Goal: Task Accomplishment & Management: Manage account settings

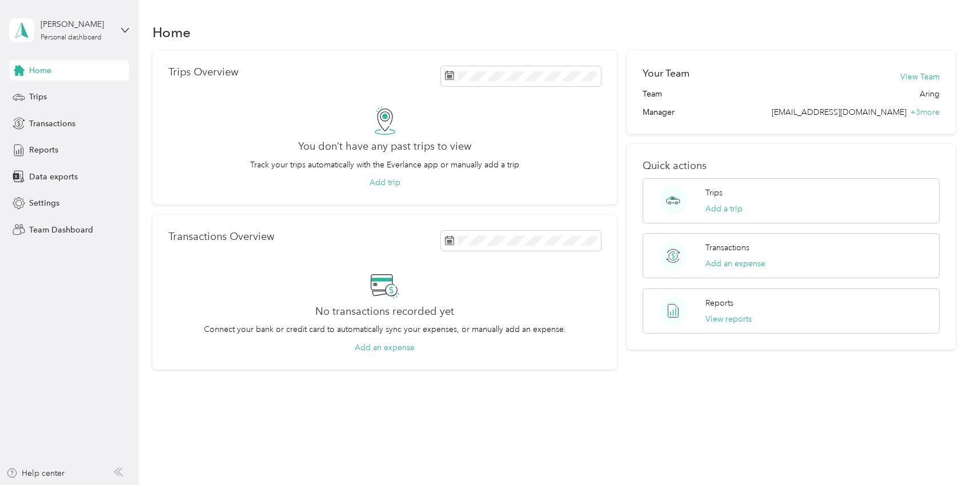
click at [86, 43] on div "[PERSON_NAME] Personal dashboard" at bounding box center [69, 30] width 120 height 40
click at [77, 96] on div "Team dashboard" at bounding box center [130, 93] width 225 height 20
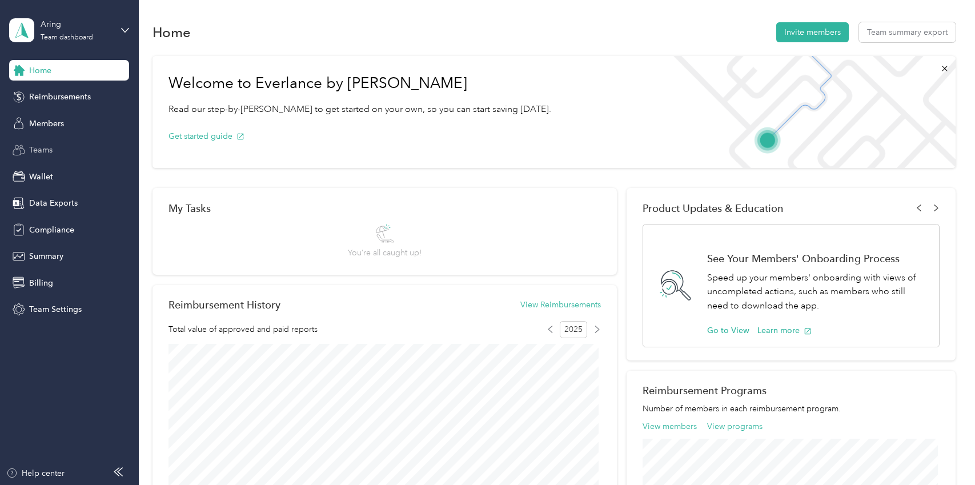
click at [56, 151] on div "Teams" at bounding box center [69, 150] width 120 height 21
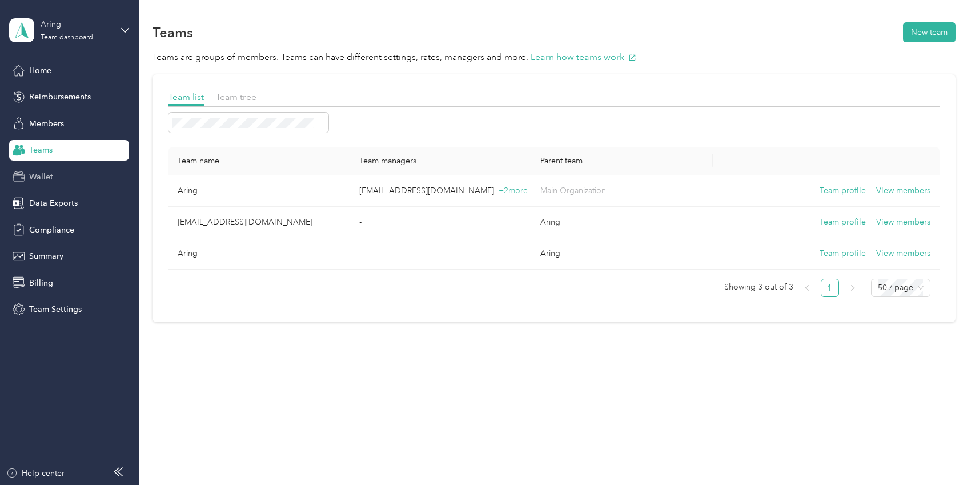
click at [77, 172] on div "Wallet" at bounding box center [69, 176] width 120 height 21
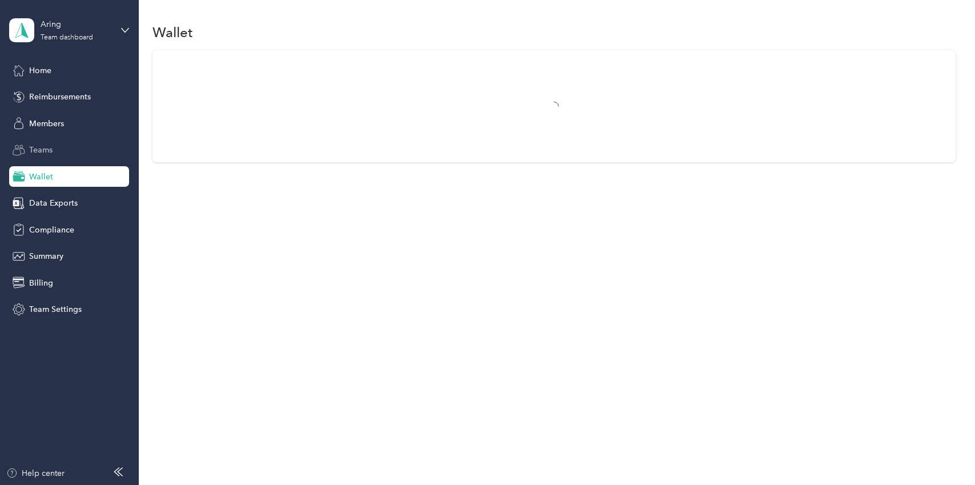
click at [66, 149] on div "Teams" at bounding box center [69, 150] width 120 height 21
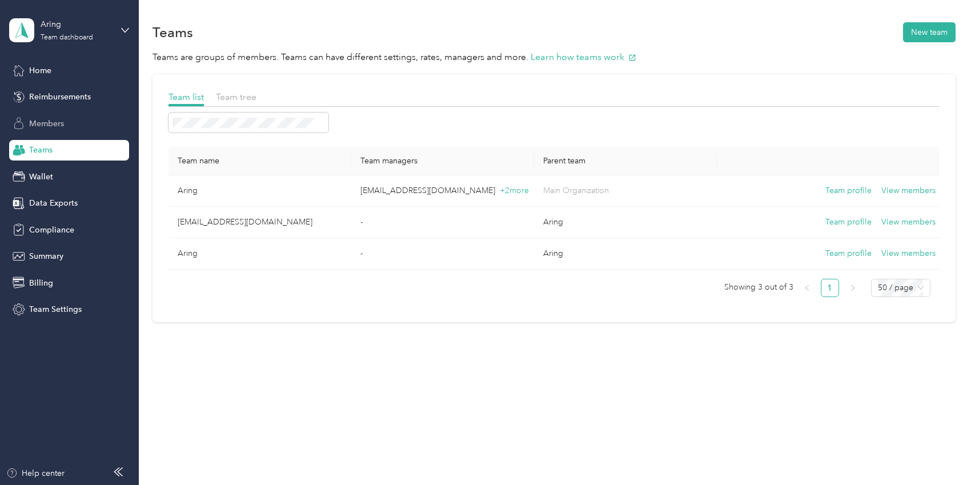
click at [60, 124] on span "Members" at bounding box center [46, 124] width 35 height 12
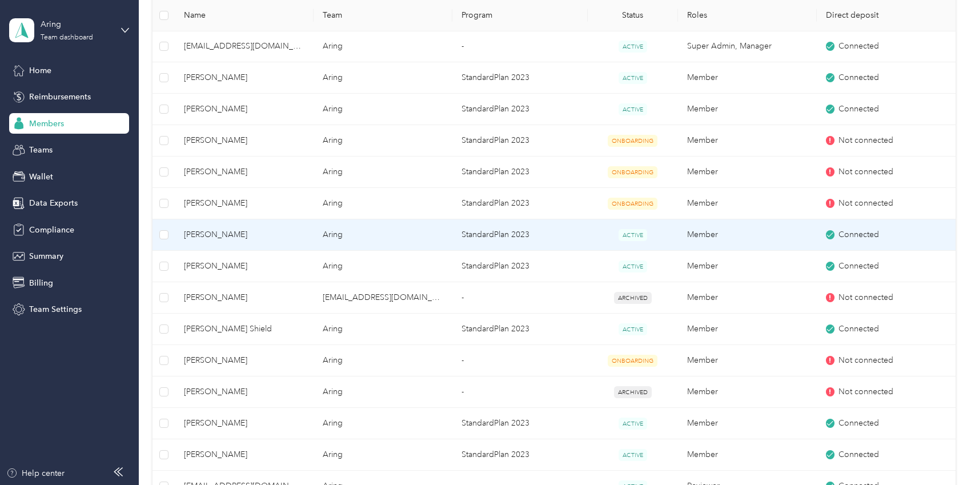
scroll to position [286, 0]
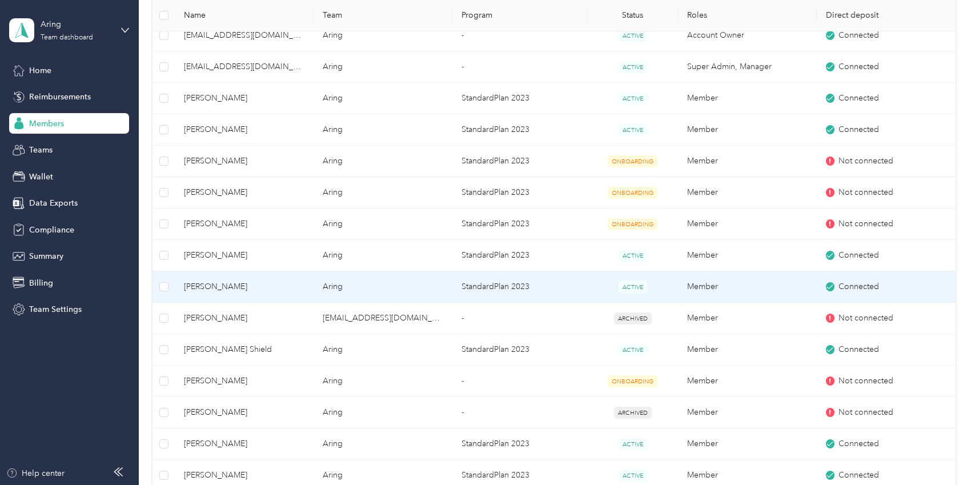
click at [235, 286] on span "[PERSON_NAME]" at bounding box center [244, 287] width 121 height 13
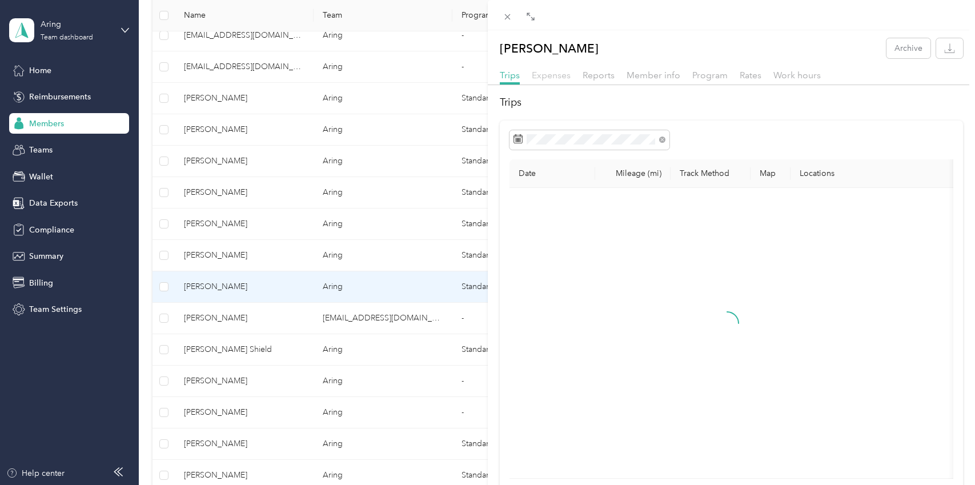
click at [556, 78] on span "Expenses" at bounding box center [551, 75] width 39 height 11
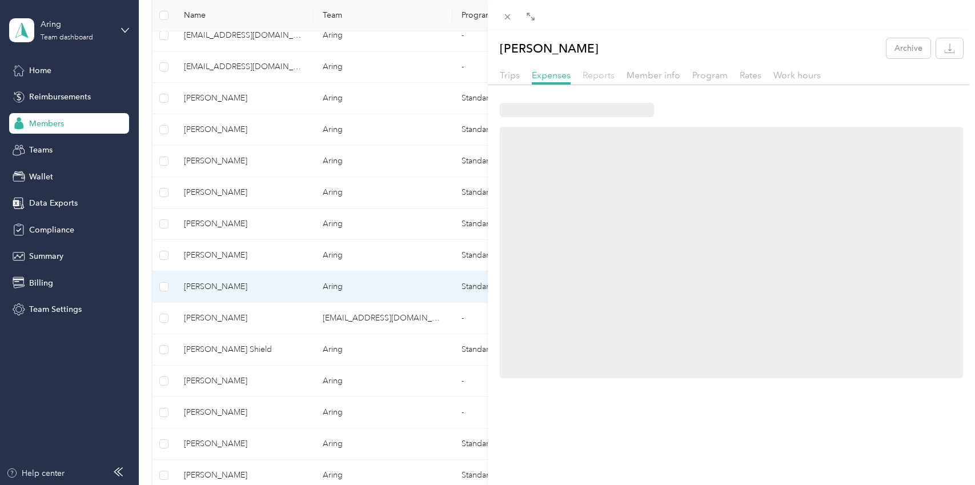
click at [610, 77] on span "Reports" at bounding box center [599, 75] width 32 height 11
drag, startPoint x: 651, startPoint y: 77, endPoint x: 670, endPoint y: 77, distance: 18.9
click at [652, 77] on span "Member info" at bounding box center [654, 75] width 54 height 11
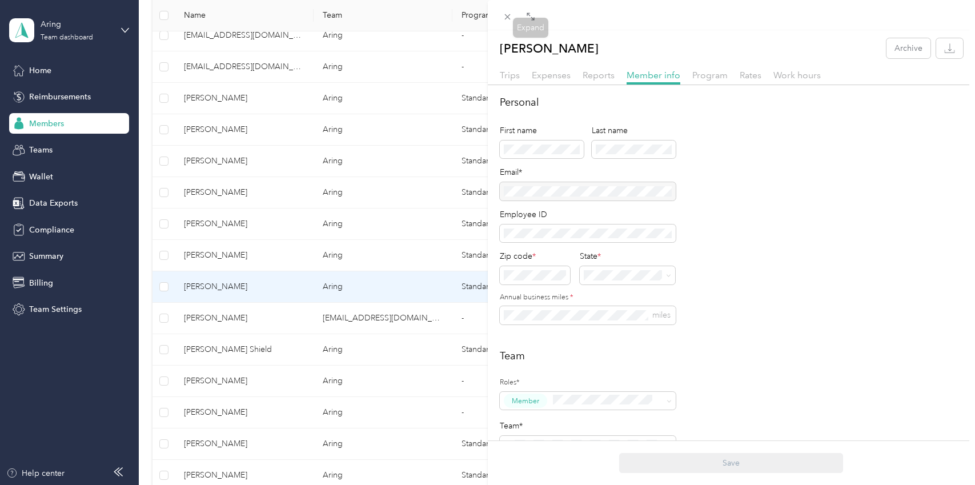
click at [498, 16] on div at bounding box center [732, 15] width 488 height 30
click at [502, 15] on span at bounding box center [508, 17] width 16 height 16
